Goal: Contribute content: Contribute content

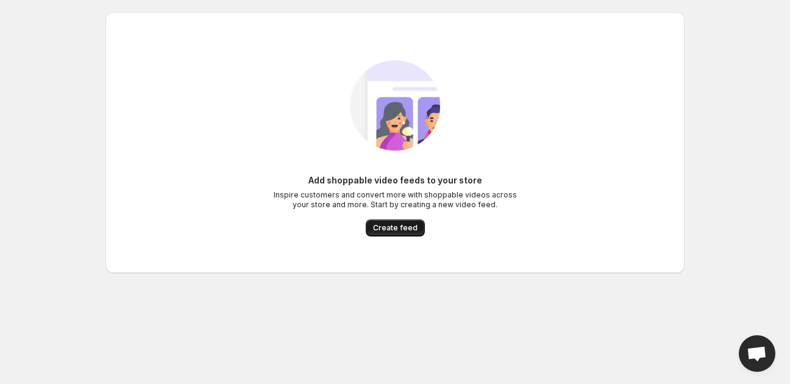
click at [390, 226] on span "Create feed" at bounding box center [395, 228] width 45 height 10
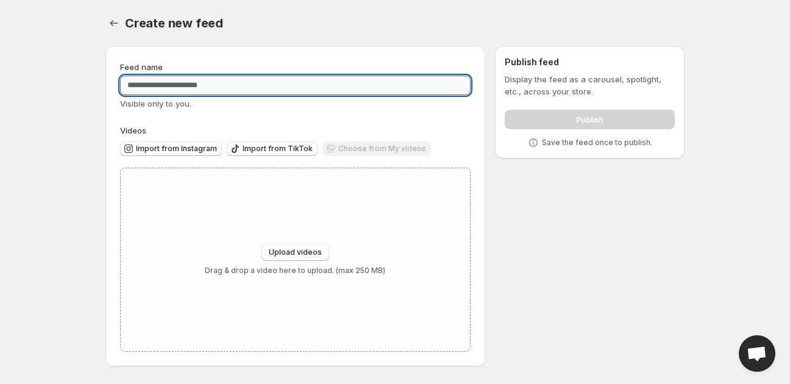
click at [195, 87] on input "Feed name" at bounding box center [295, 86] width 351 height 20
type input "********"
click at [300, 195] on div "Upload videos Drag & drop a video here to upload. (max 250 MB)" at bounding box center [295, 259] width 349 height 183
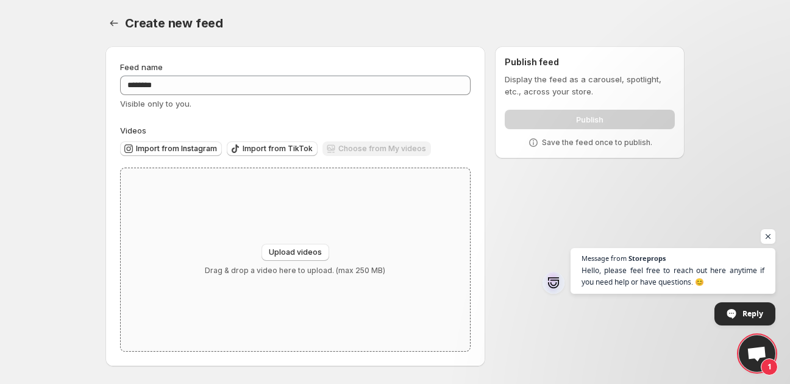
type input "**********"
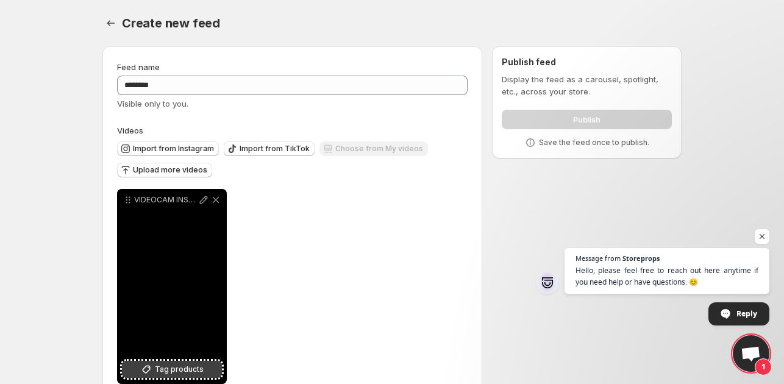
click at [181, 368] on span "Tag products" at bounding box center [179, 370] width 49 height 12
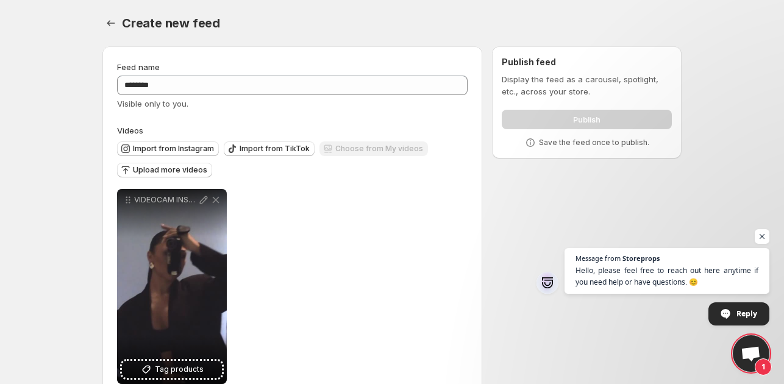
scroll to position [29, 0]
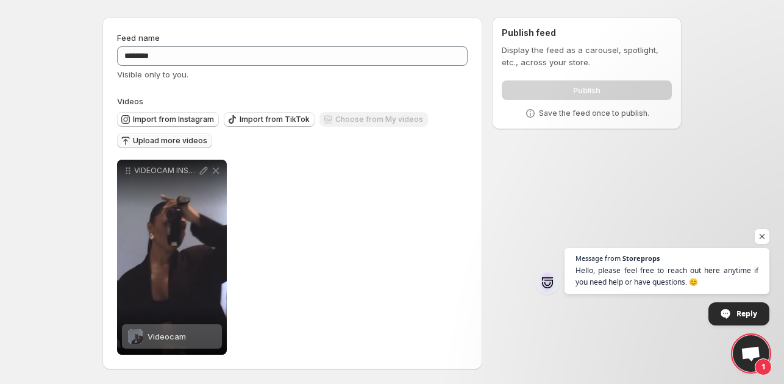
click at [174, 141] on span "Upload more videos" at bounding box center [170, 141] width 74 height 10
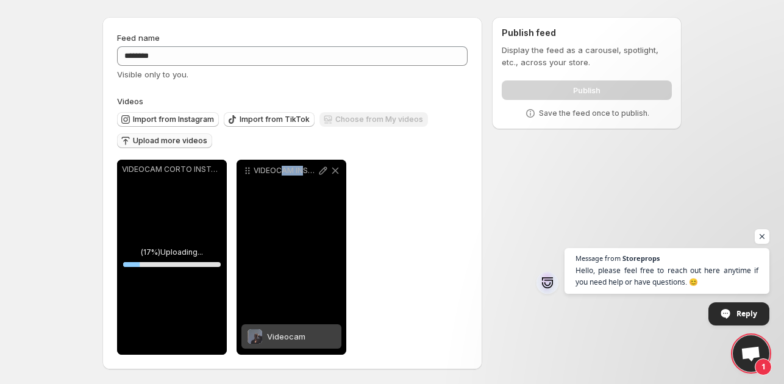
drag, startPoint x: 301, startPoint y: 200, endPoint x: 281, endPoint y: 201, distance: 20.8
click at [281, 201] on div "VIDEOCAM INSTA CORTO" at bounding box center [292, 257] width 110 height 195
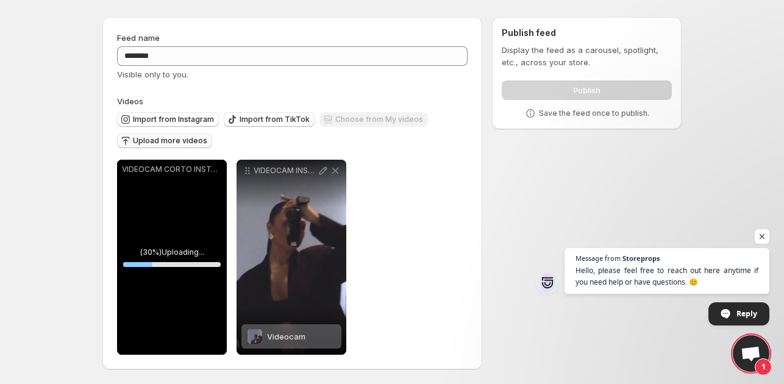
click at [454, 236] on div "**********" at bounding box center [292, 257] width 351 height 195
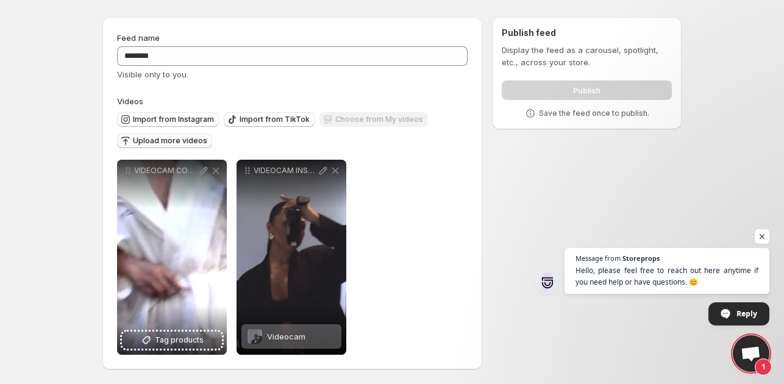
click at [177, 139] on span "Upload more videos" at bounding box center [170, 141] width 74 height 10
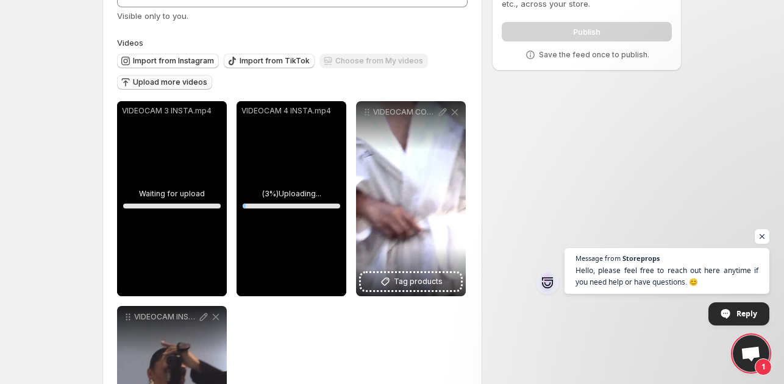
scroll to position [90, 0]
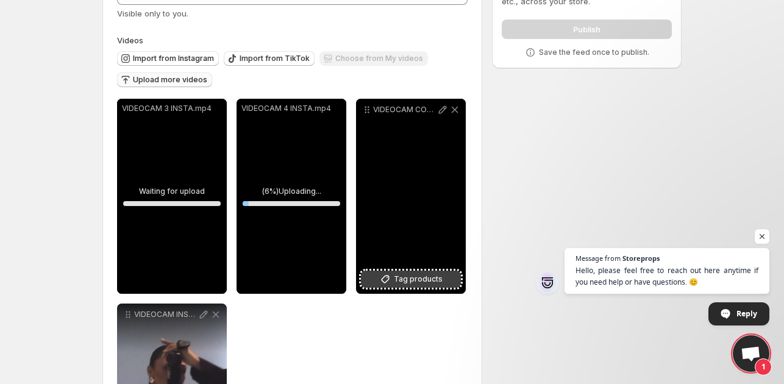
click at [418, 281] on span "Tag products" at bounding box center [418, 279] width 49 height 12
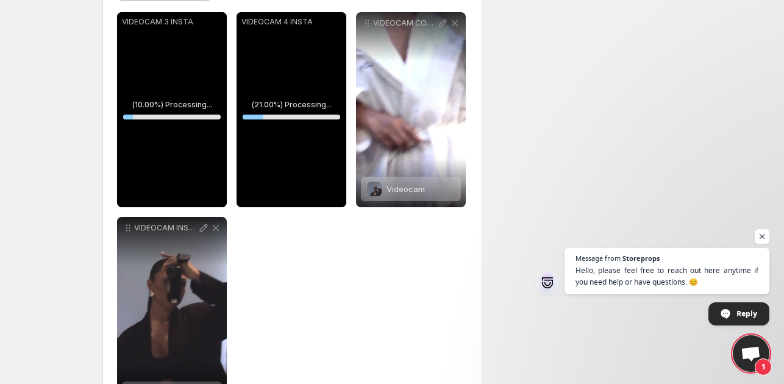
scroll to position [212, 0]
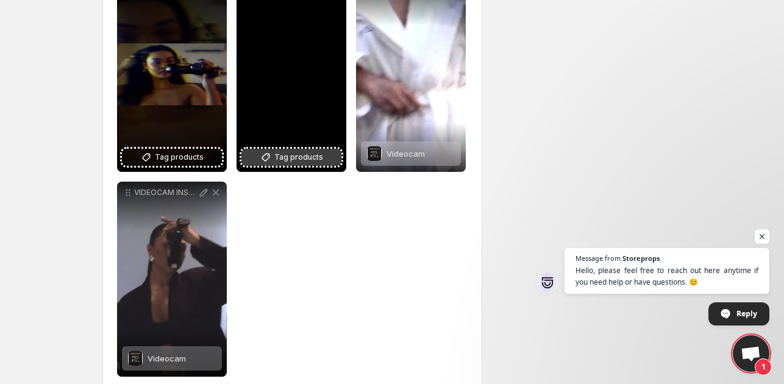
click at [307, 156] on span "Tag products" at bounding box center [298, 157] width 49 height 12
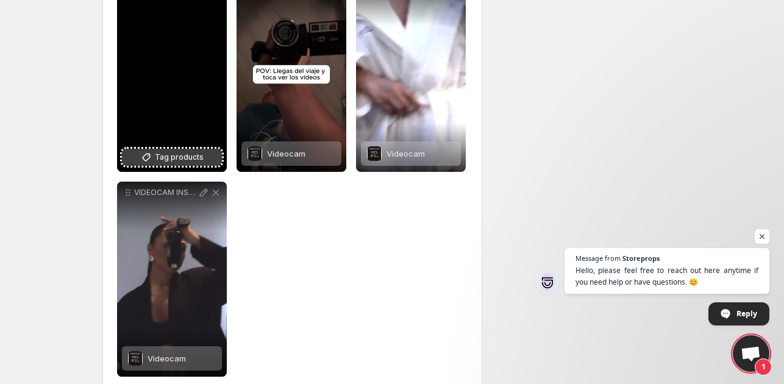
click at [163, 154] on span "Tag products" at bounding box center [179, 157] width 49 height 12
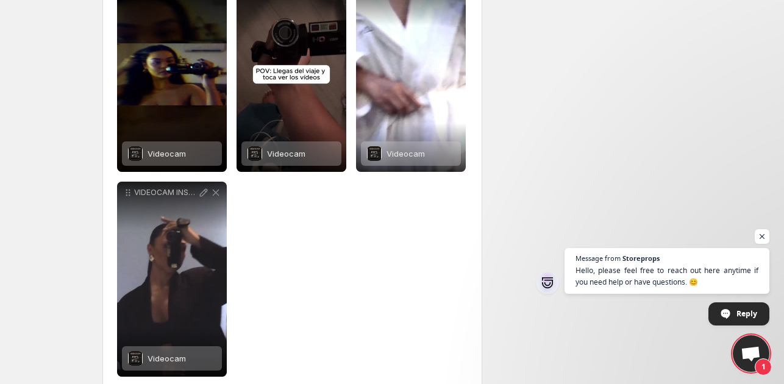
click at [406, 256] on div "**********" at bounding box center [292, 177] width 351 height 400
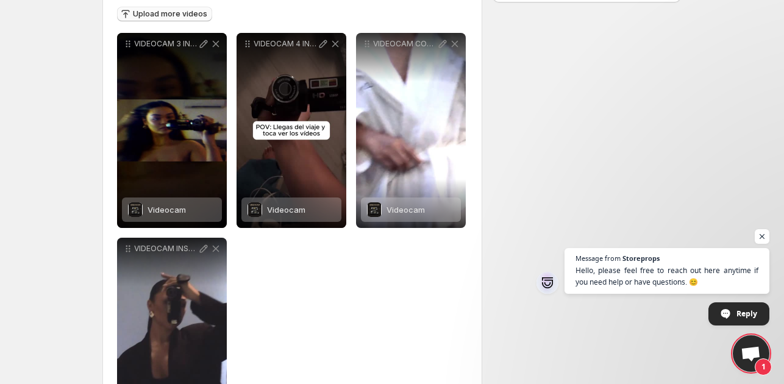
scroll to position [151, 0]
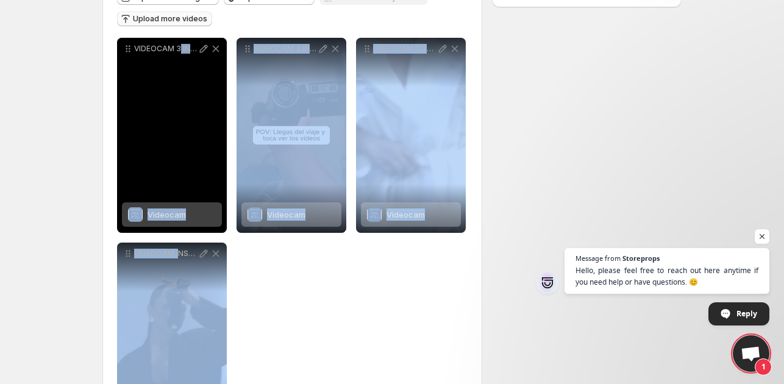
drag, startPoint x: 178, startPoint y: 302, endPoint x: 368, endPoint y: 326, distance: 191.8
click at [179, 167] on div "**********" at bounding box center [292, 238] width 351 height 400
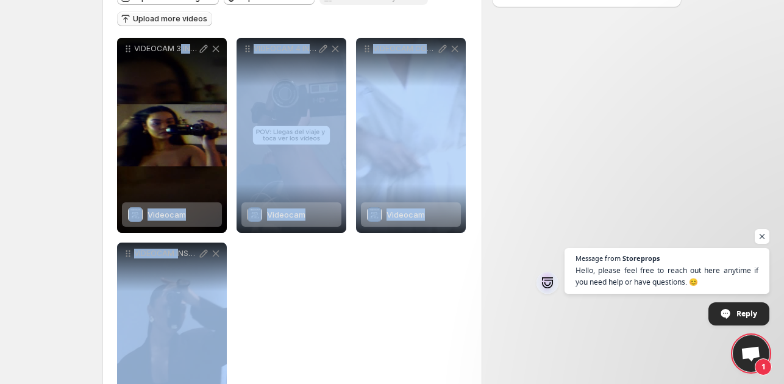
click at [368, 326] on div "**********" at bounding box center [292, 238] width 351 height 400
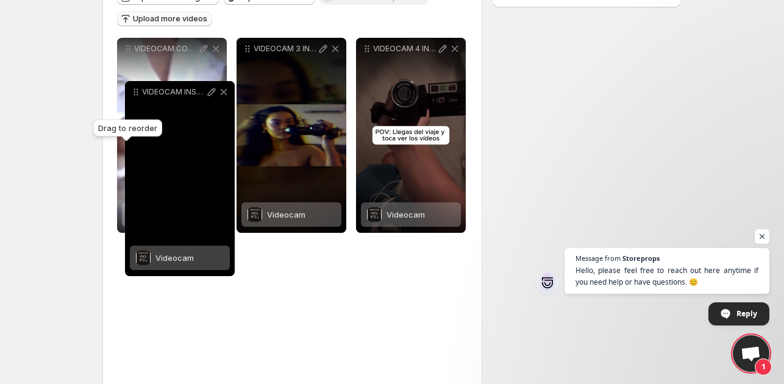
drag, startPoint x: 127, startPoint y: 251, endPoint x: 135, endPoint y: 90, distance: 161.8
click at [135, 90] on icon at bounding box center [136, 92] width 12 height 12
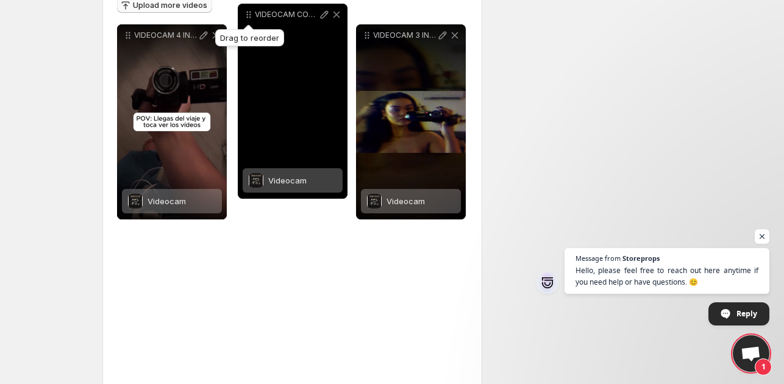
drag, startPoint x: 127, startPoint y: 193, endPoint x: 253, endPoint y: 21, distance: 213.4
click at [247, 13] on icon at bounding box center [249, 15] width 12 height 12
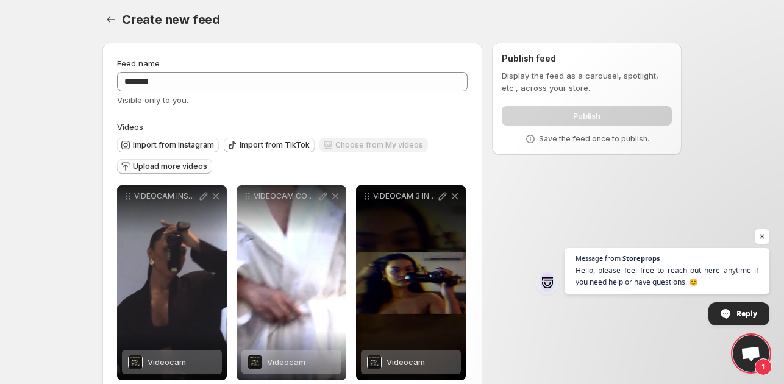
scroll to position [0, 0]
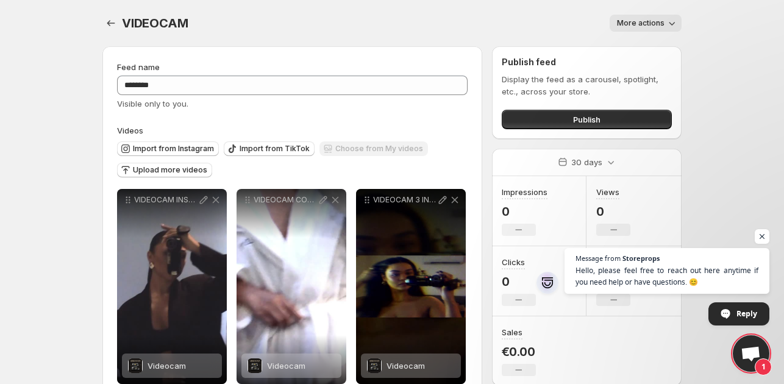
click at [662, 26] on span "More actions" at bounding box center [641, 23] width 48 height 10
click at [692, 27] on div "**********" at bounding box center [392, 309] width 609 height 618
click at [762, 233] on span "Open chat" at bounding box center [762, 236] width 15 height 15
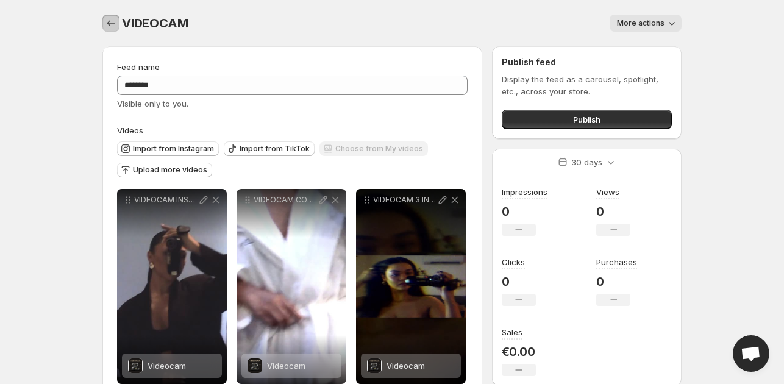
click at [106, 21] on icon "Settings" at bounding box center [111, 23] width 12 height 12
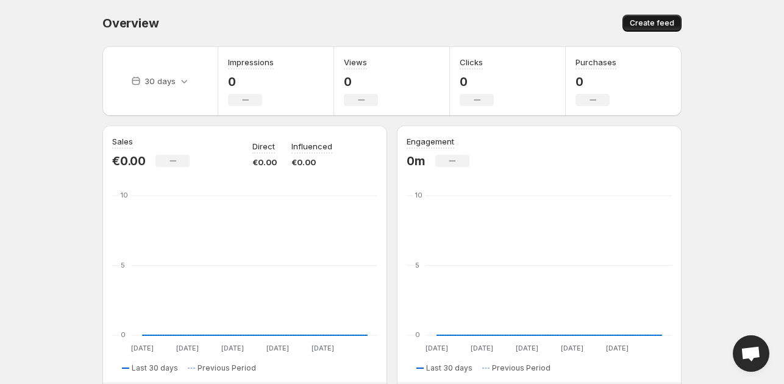
click at [636, 21] on span "Create feed" at bounding box center [652, 23] width 45 height 10
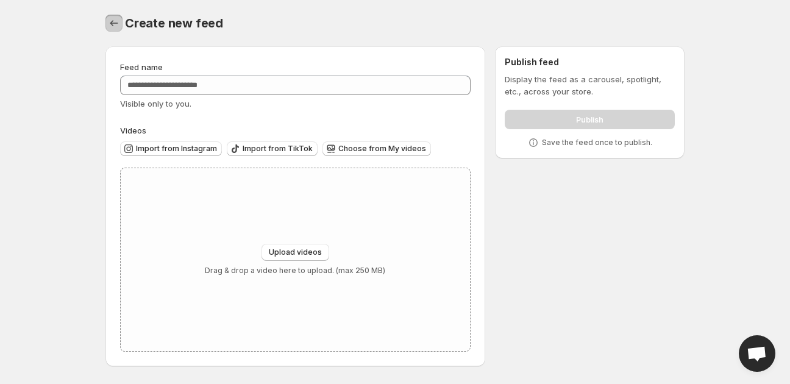
click at [110, 19] on icon "Settings" at bounding box center [114, 23] width 12 height 12
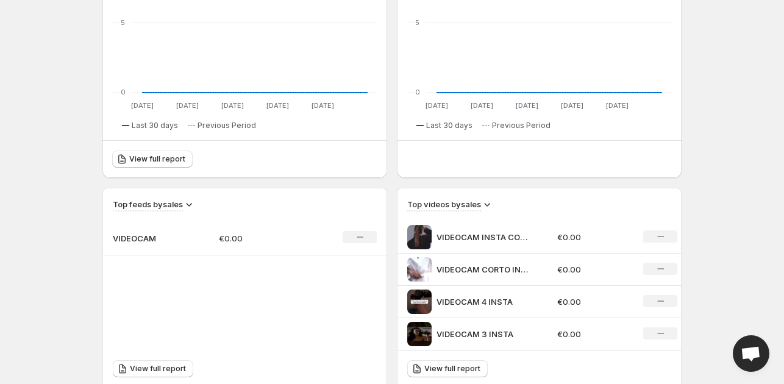
scroll to position [244, 0]
click at [477, 220] on td "VIDEOCAM INSTA CORTO" at bounding box center [476, 236] width 156 height 32
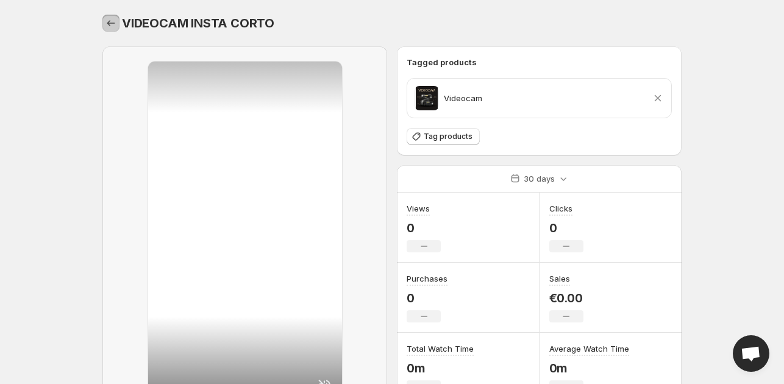
click at [109, 20] on icon "Settings" at bounding box center [111, 23] width 12 height 12
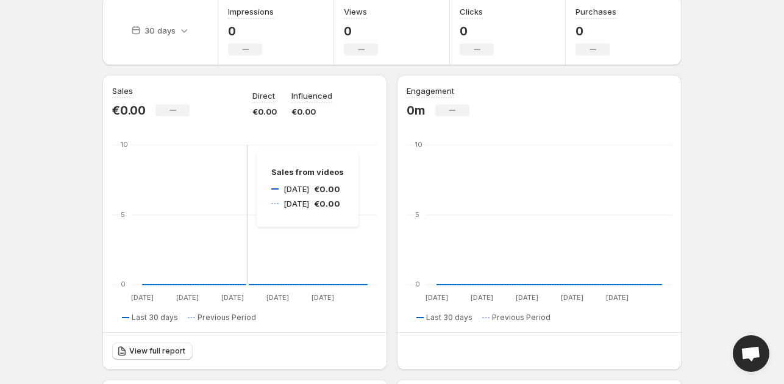
scroll to position [29, 0]
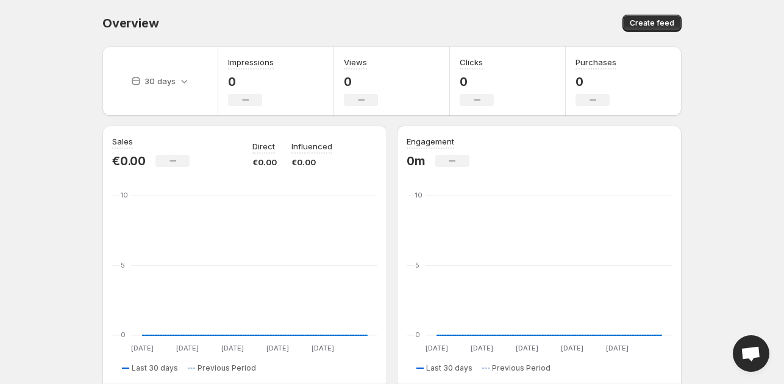
click at [744, 348] on span "Open chat" at bounding box center [751, 354] width 20 height 17
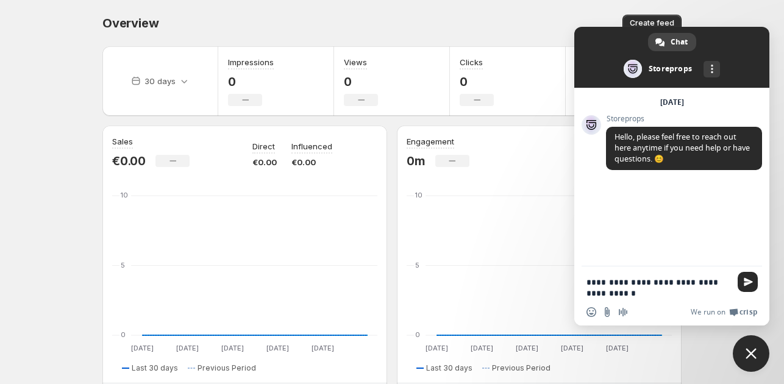
type textarea "**********"
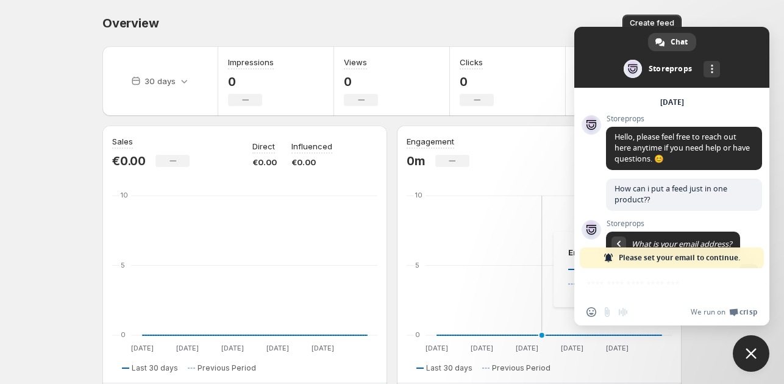
scroll to position [59, 0]
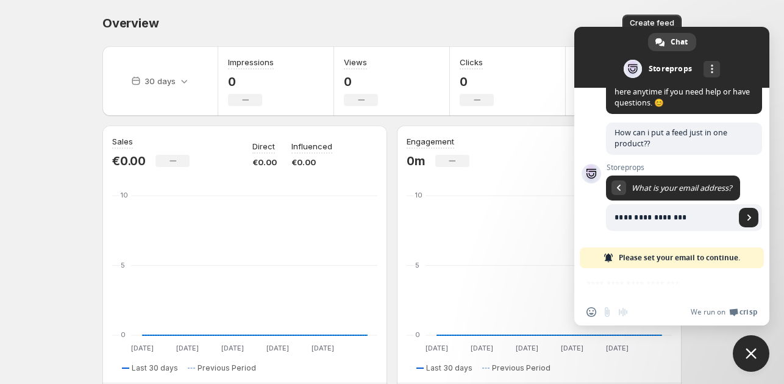
type input "**********"
click at [747, 219] on span "Send" at bounding box center [750, 218] width 6 height 6
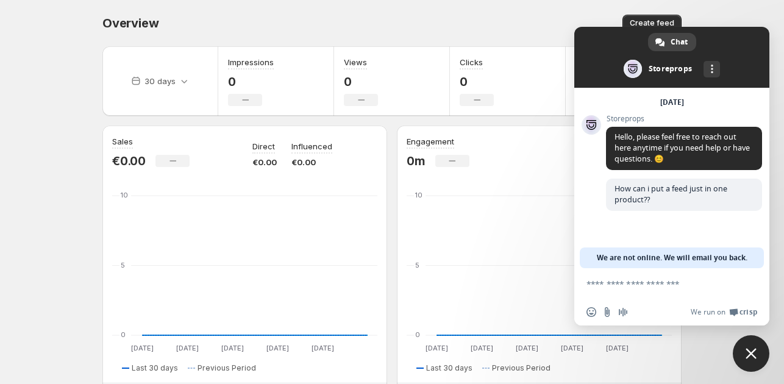
click at [754, 354] on span "Close chat" at bounding box center [751, 353] width 11 height 11
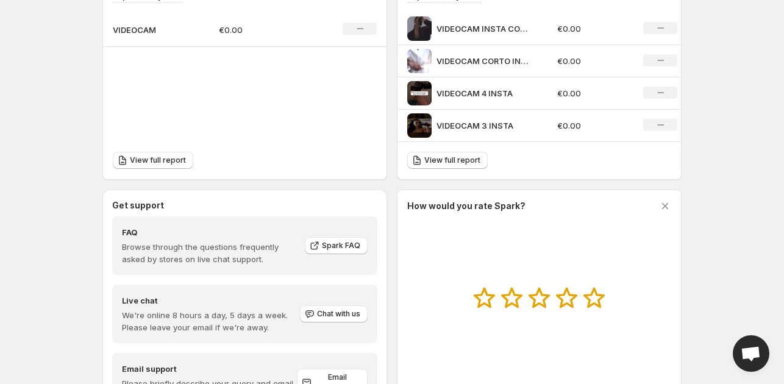
scroll to position [456, 0]
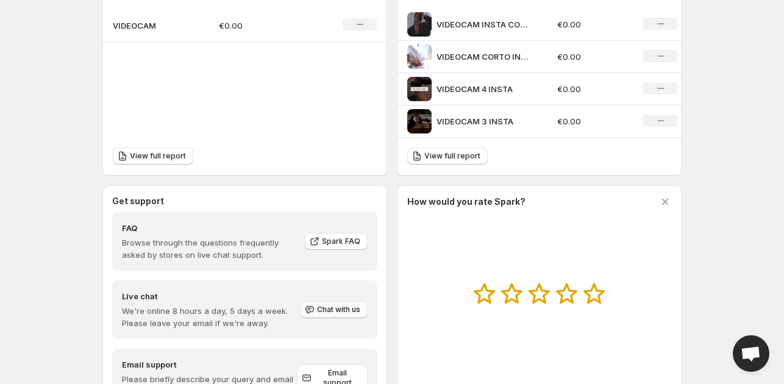
click at [349, 303] on button "Chat with us" at bounding box center [334, 309] width 68 height 17
click at [328, 309] on span "Chat with us" at bounding box center [338, 310] width 43 height 10
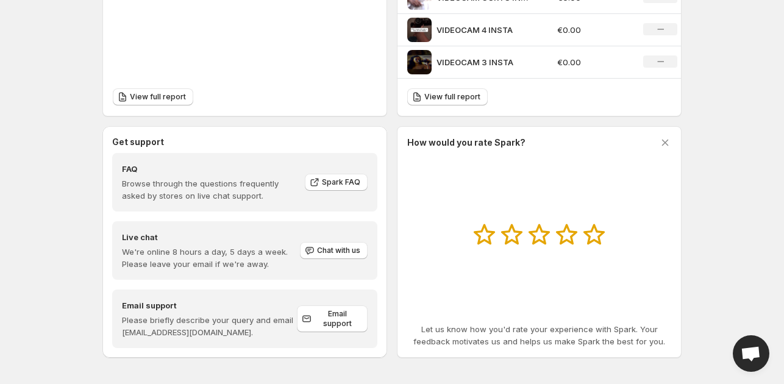
scroll to position [517, 0]
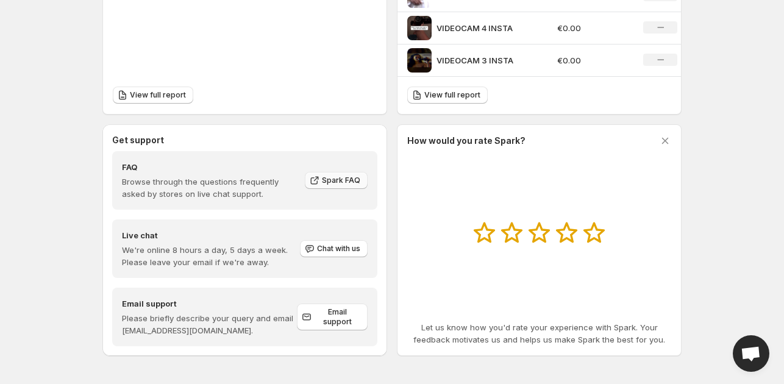
click at [338, 180] on span "Spark FAQ" at bounding box center [341, 181] width 38 height 10
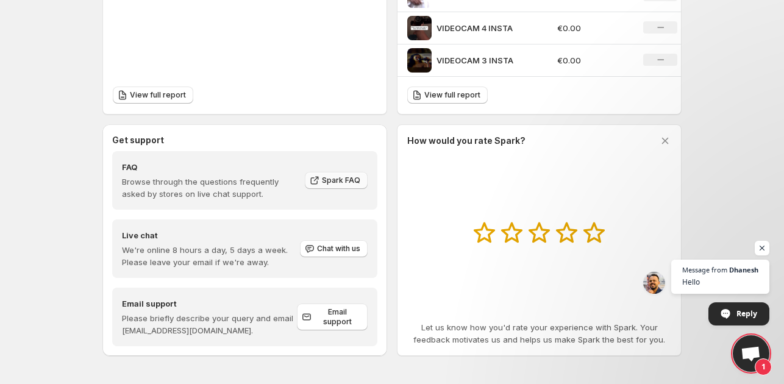
scroll to position [1, 0]
click at [727, 309] on span "Open chat" at bounding box center [726, 314] width 10 height 10
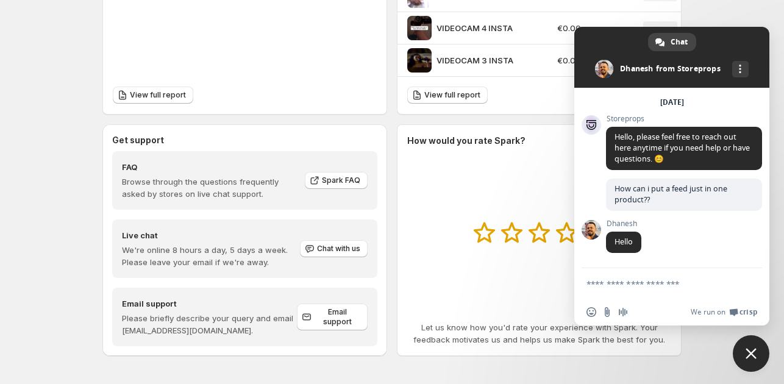
scroll to position [38, 0]
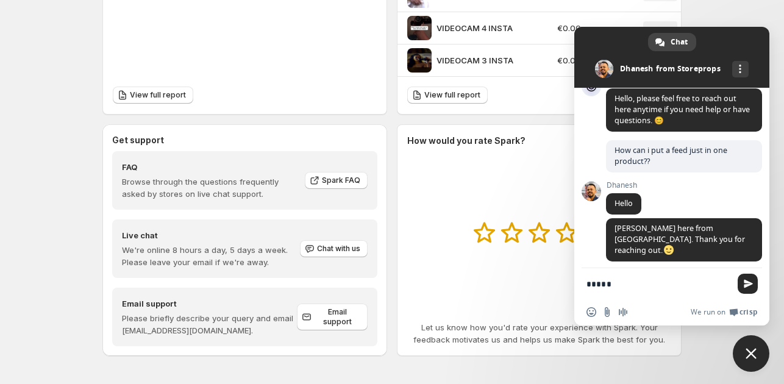
type textarea "******"
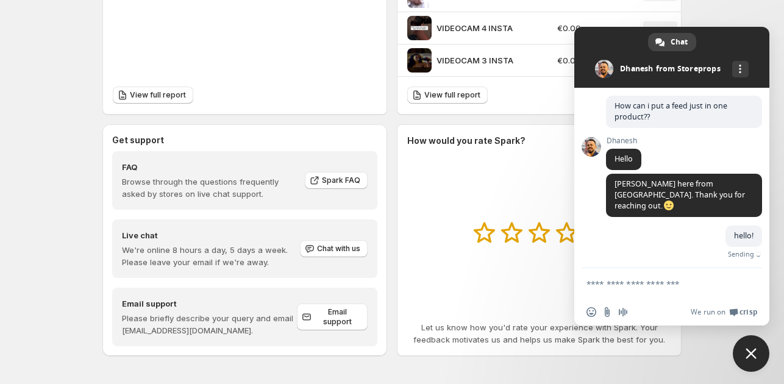
scroll to position [68, 0]
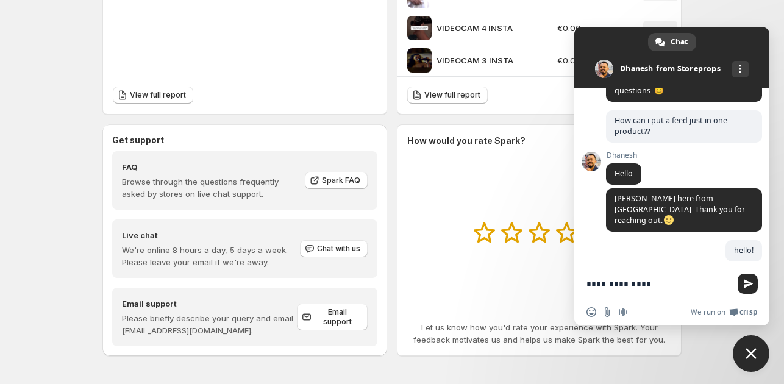
type textarea "**********"
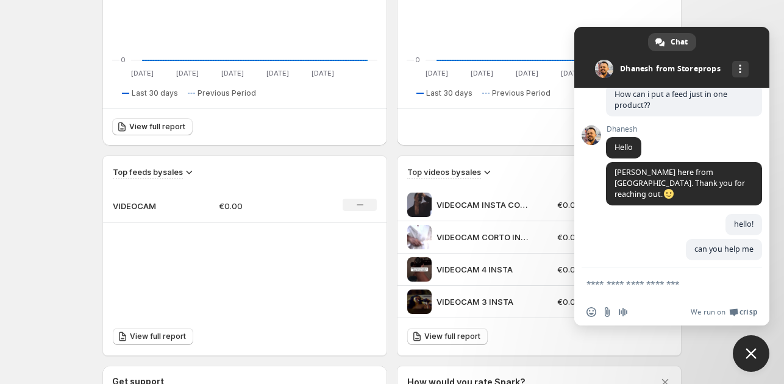
scroll to position [273, 0]
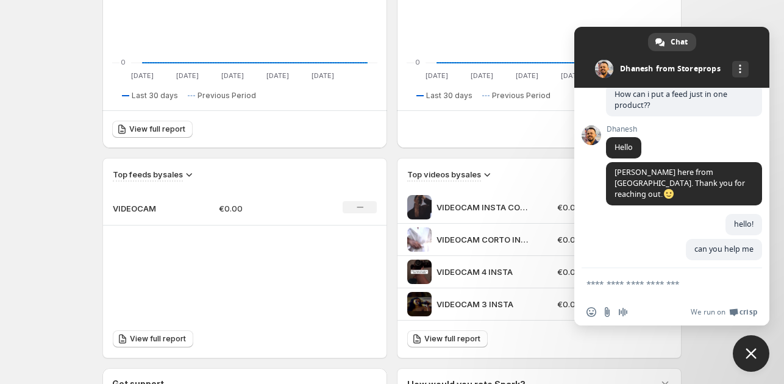
click at [488, 174] on icon at bounding box center [488, 175] width 6 height 4
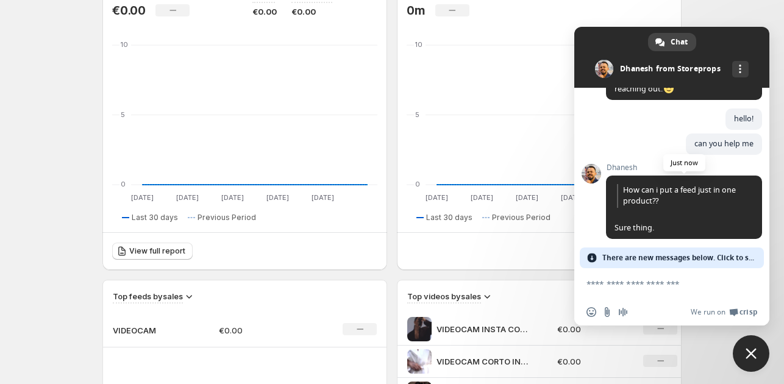
scroll to position [179, 0]
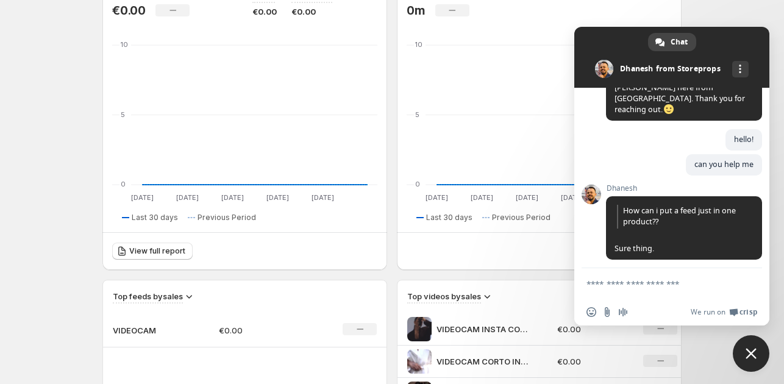
click at [183, 291] on icon at bounding box center [189, 296] width 12 height 12
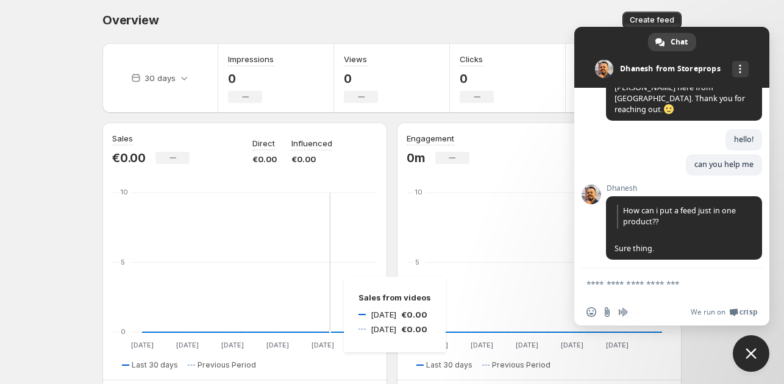
scroll to position [0, 0]
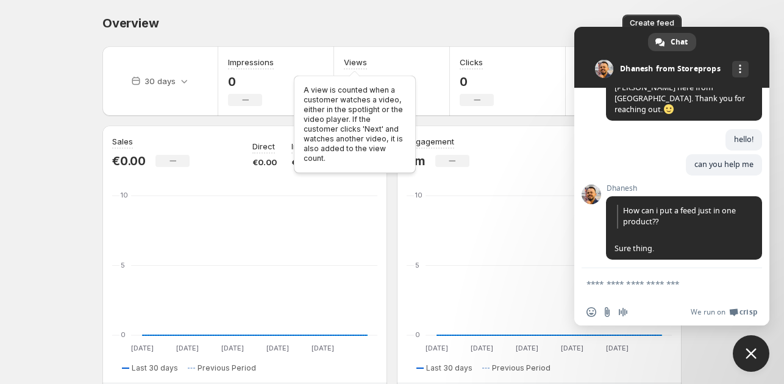
click at [358, 90] on div "A view is counted when a customer watches a video, either in the spotlight or t…" at bounding box center [355, 121] width 127 height 107
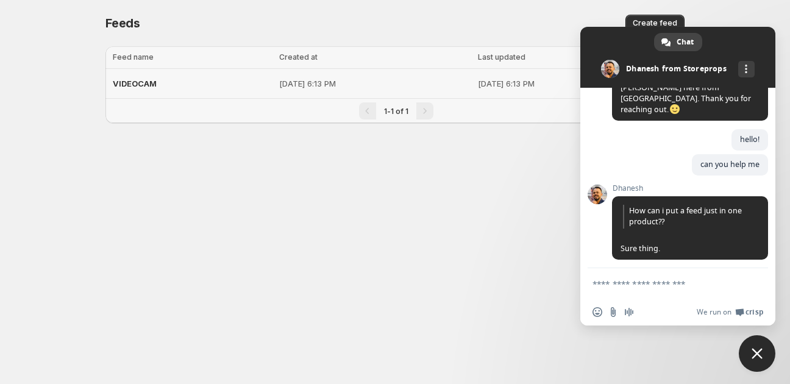
click at [371, 84] on p "[DATE] 6:13 PM" at bounding box center [375, 83] width 192 height 12
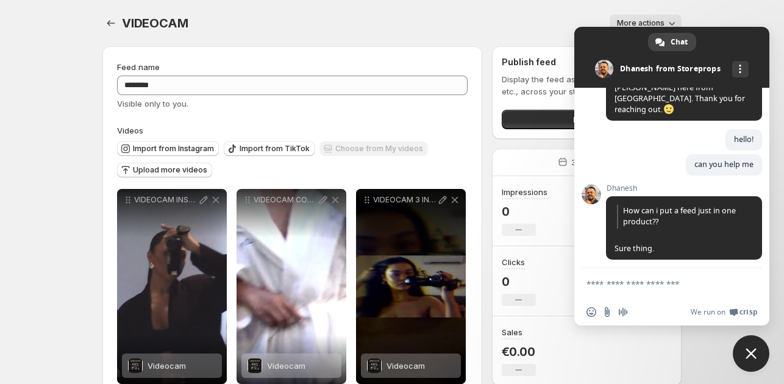
click at [676, 286] on textarea "Compose your message..." at bounding box center [659, 284] width 144 height 11
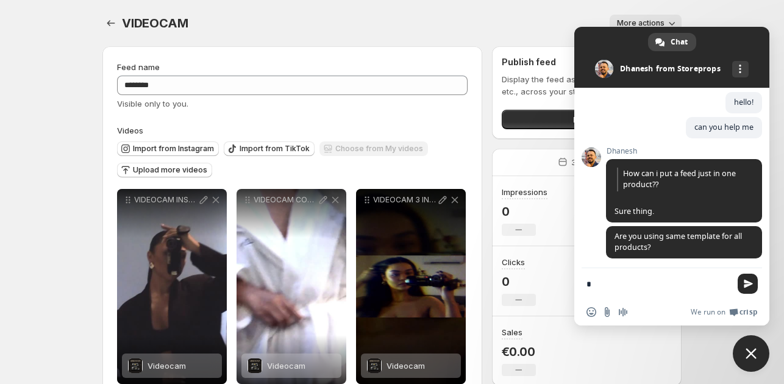
type textarea "*"
type textarea "***"
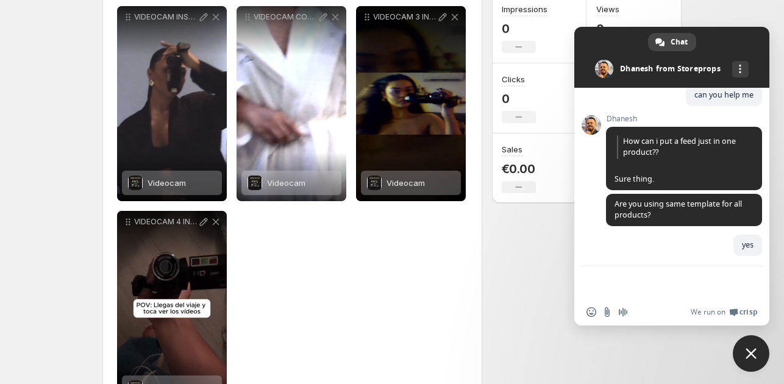
scroll to position [234, 0]
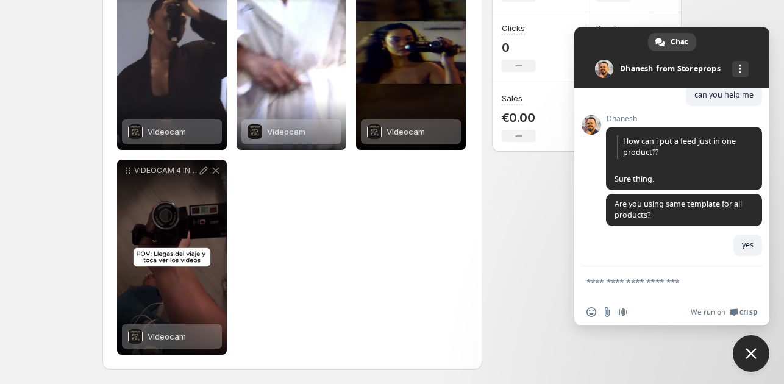
click at [609, 275] on form at bounding box center [659, 284] width 144 height 35
click at [604, 282] on textarea "Compose your message..." at bounding box center [659, 288] width 144 height 22
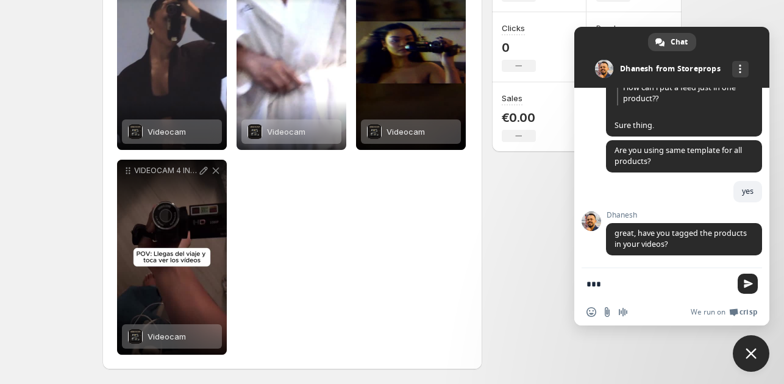
scroll to position [301, 0]
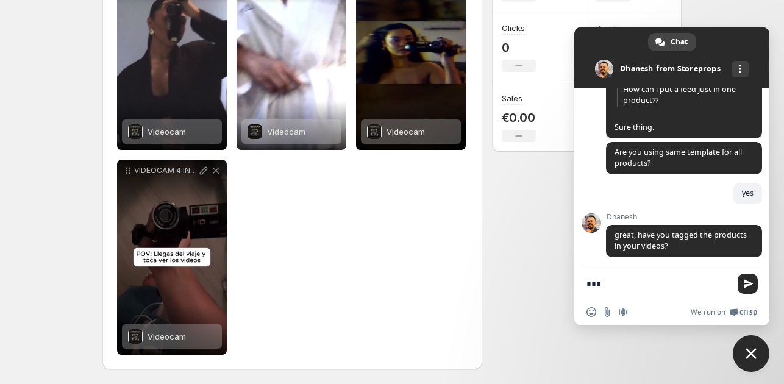
type textarea "****"
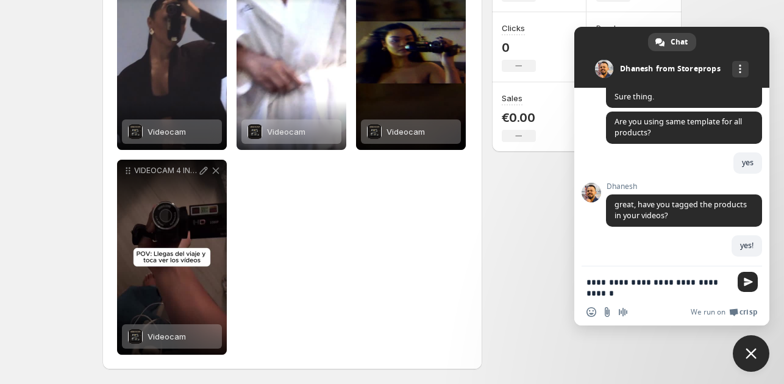
scroll to position [333, 0]
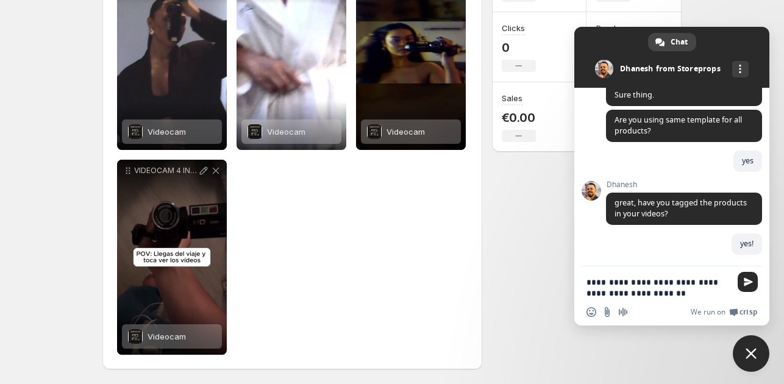
type textarea "**********"
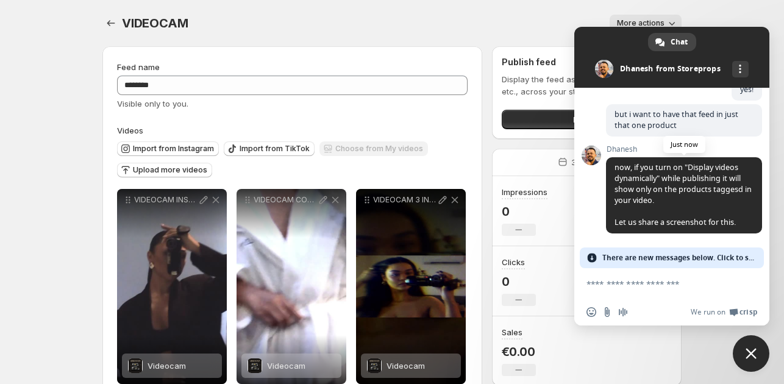
scroll to position [468, 0]
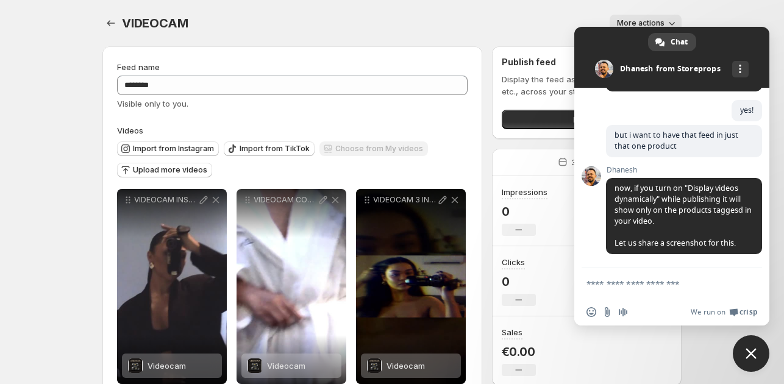
click at [749, 350] on span "Close chat" at bounding box center [751, 353] width 11 height 11
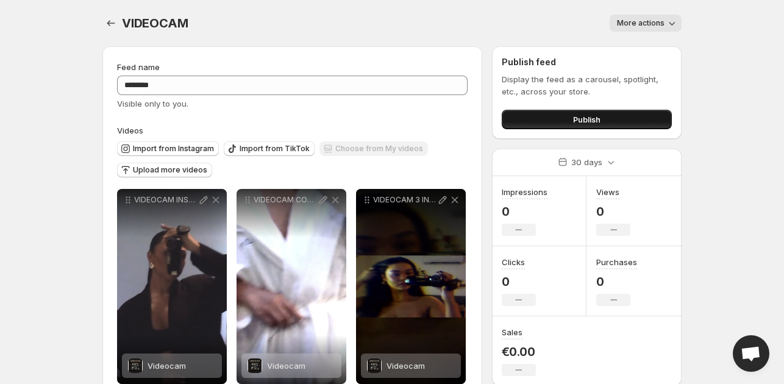
click at [620, 126] on button "Publish" at bounding box center [587, 120] width 170 height 20
click at [612, 118] on button "Publish" at bounding box center [587, 120] width 170 height 20
click at [757, 348] on span "Open chat" at bounding box center [751, 354] width 20 height 17
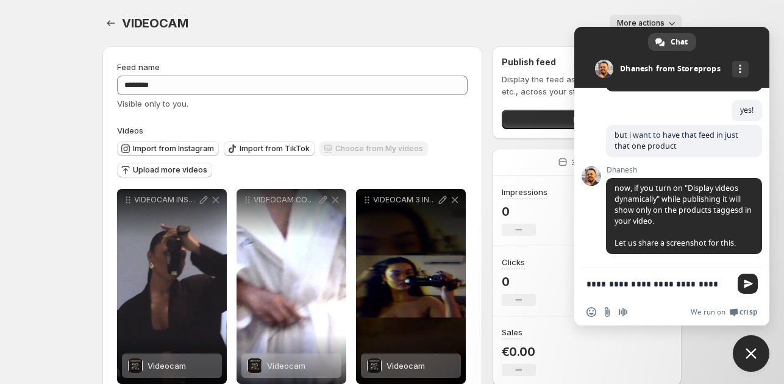
scroll to position [470, 0]
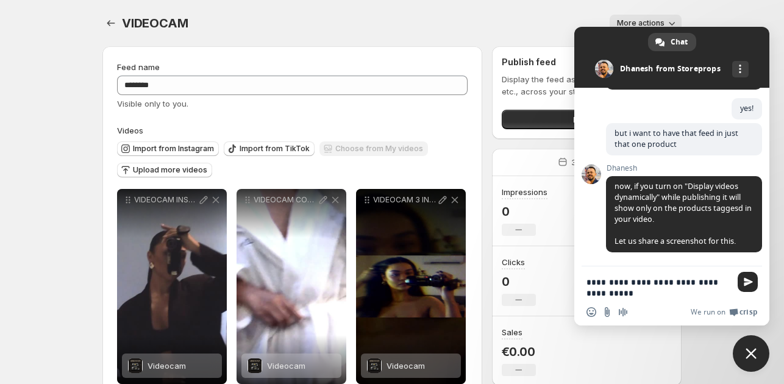
type textarea "**********"
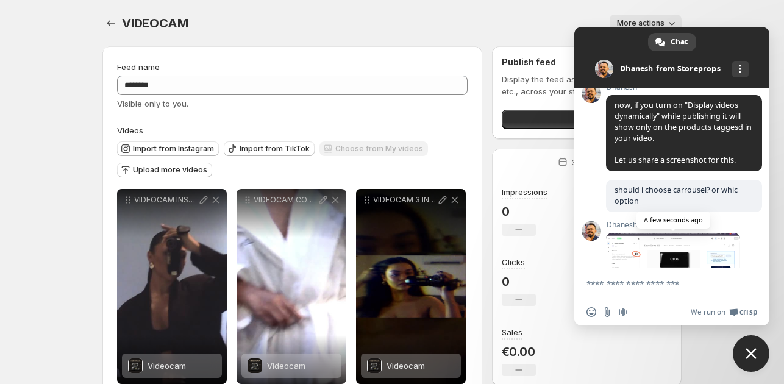
scroll to position [611, 0]
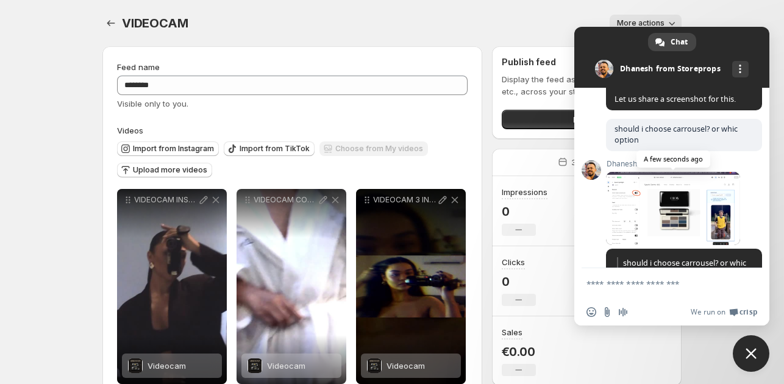
click at [698, 214] on span at bounding box center [673, 208] width 134 height 73
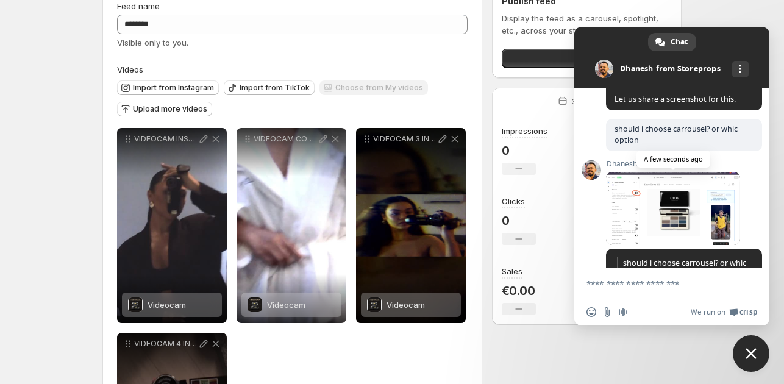
scroll to position [672, 0]
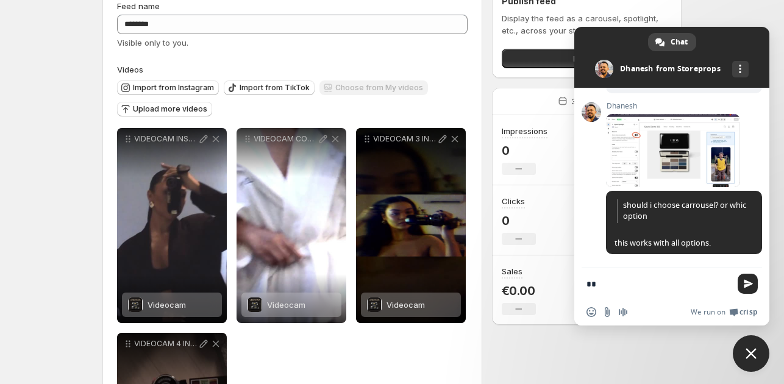
type textarea "*"
click at [647, 287] on textarea "Compose your message..." at bounding box center [659, 284] width 144 height 11
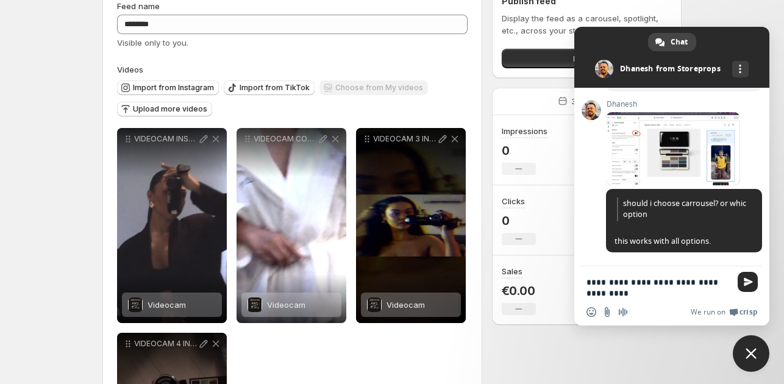
type textarea "**********"
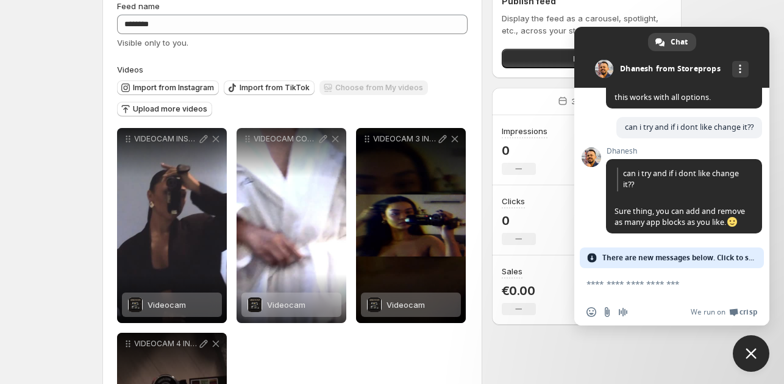
scroll to position [822, 0]
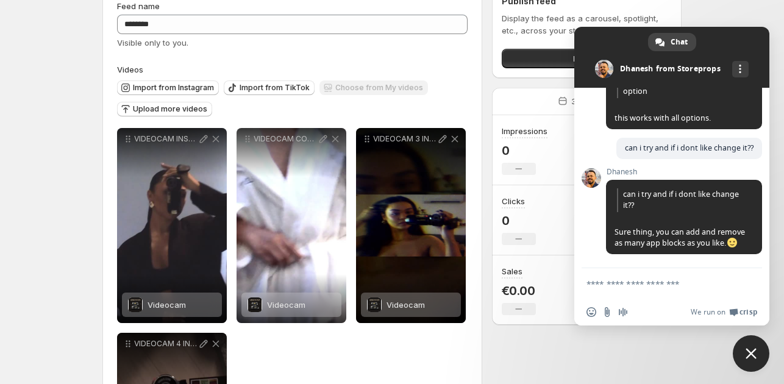
click at [754, 351] on span "Close chat" at bounding box center [751, 353] width 11 height 11
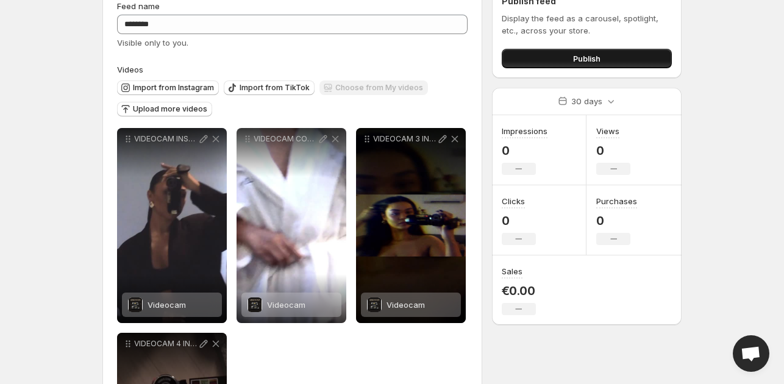
click at [616, 63] on button "Publish" at bounding box center [587, 59] width 170 height 20
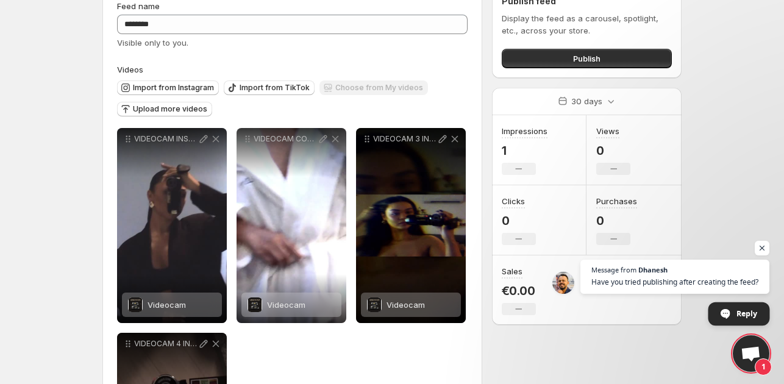
click at [731, 309] on span "Reply" at bounding box center [740, 314] width 62 height 23
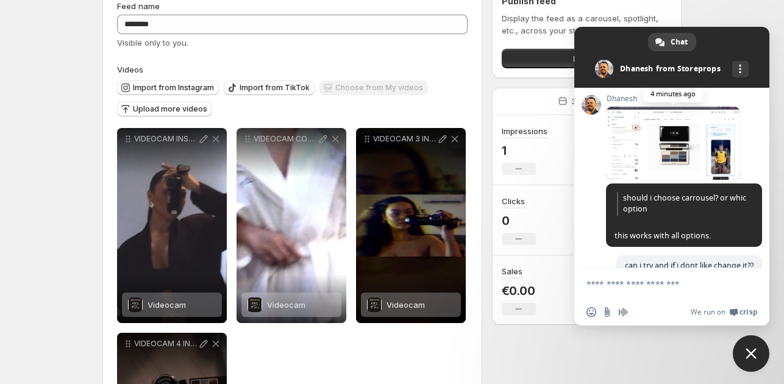
scroll to position [615, 0]
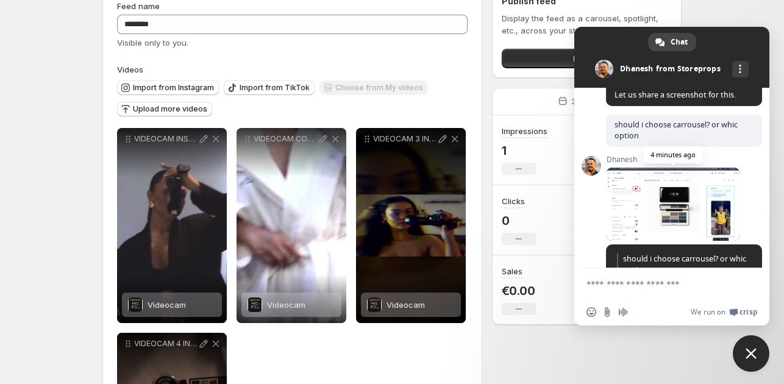
click at [690, 216] on span at bounding box center [673, 204] width 134 height 73
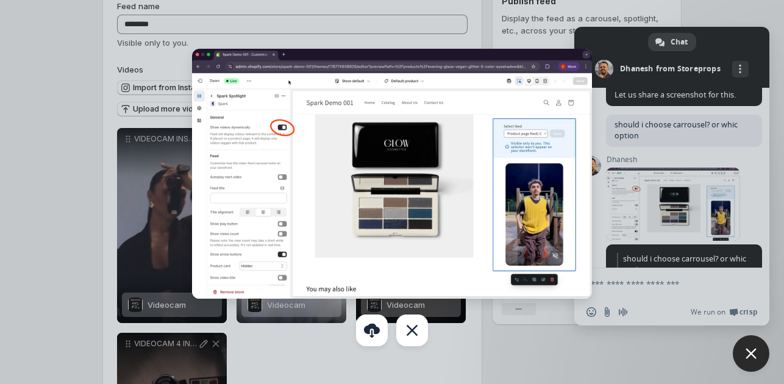
click at [659, 221] on div at bounding box center [392, 192] width 784 height 384
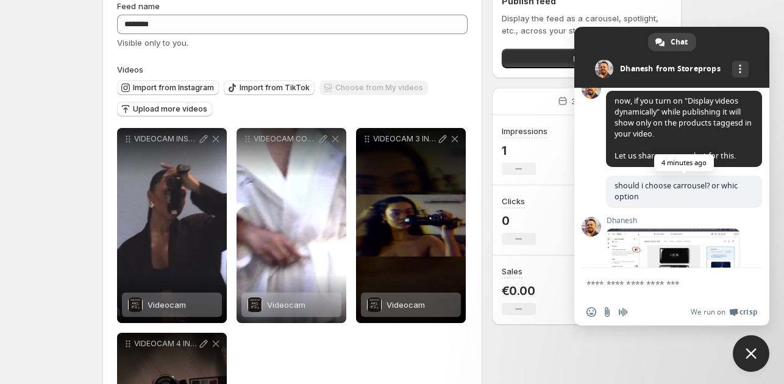
scroll to position [493, 0]
